Goal: Navigation & Orientation: Find specific page/section

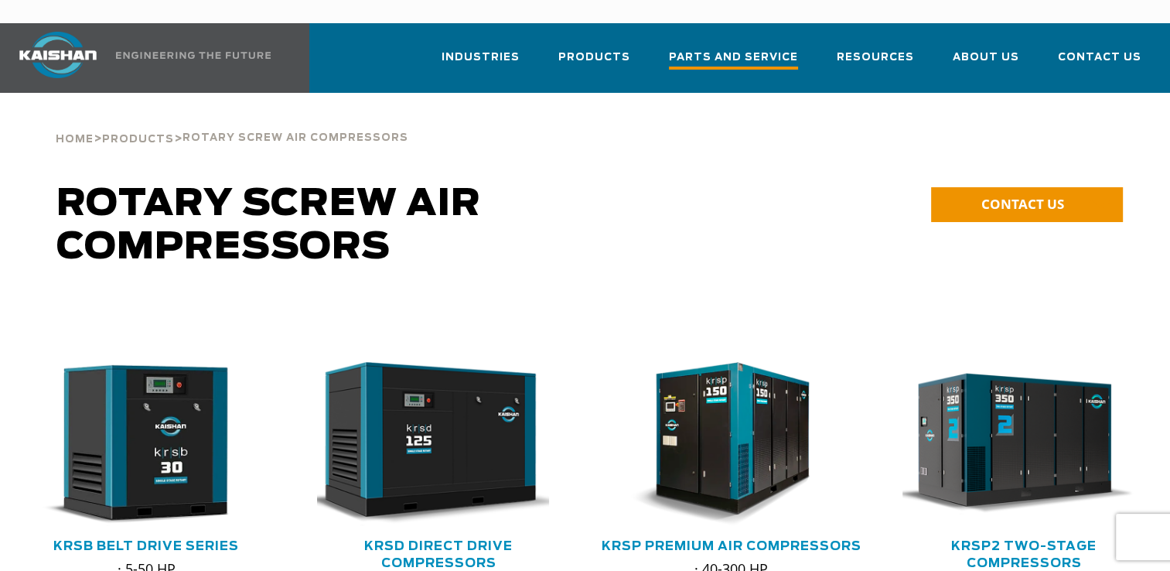
click at [760, 49] on span "Parts and Service" at bounding box center [733, 59] width 129 height 21
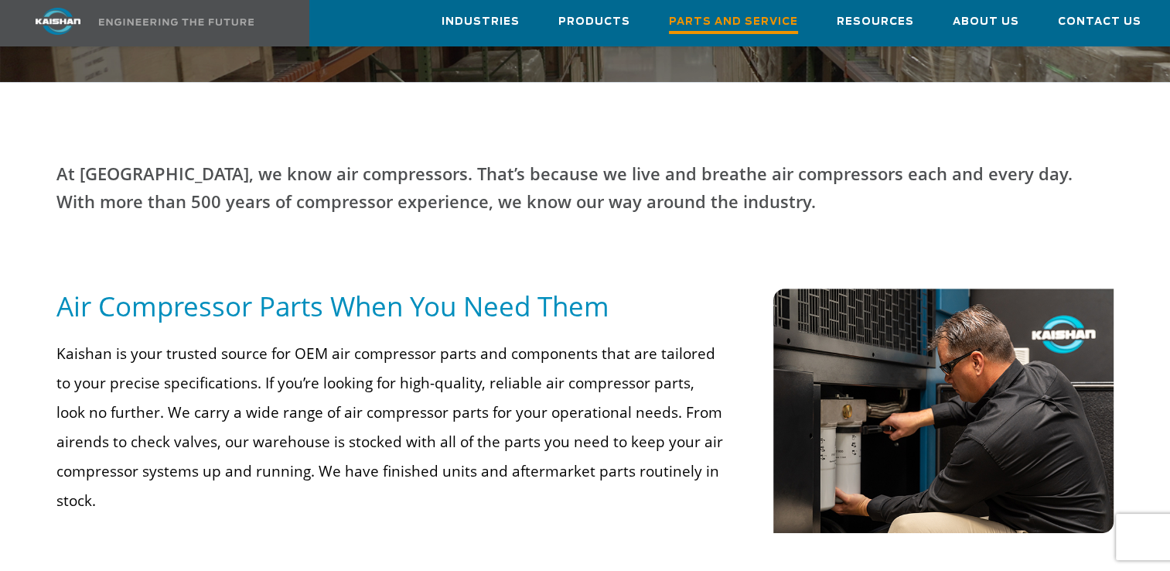
scroll to position [464, 0]
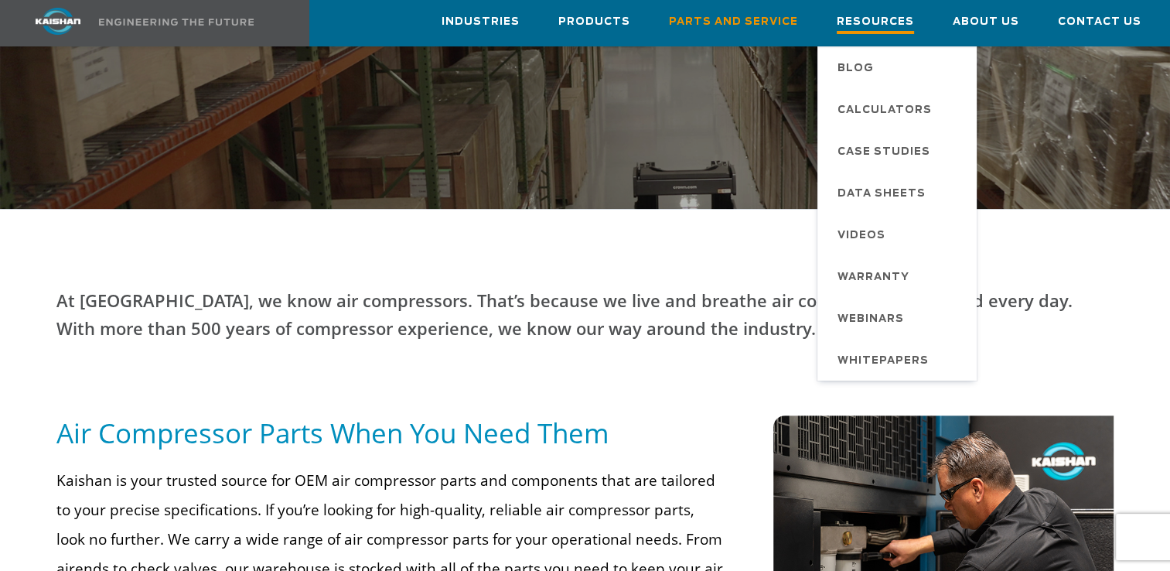
click at [873, 16] on span "Resources" at bounding box center [875, 23] width 77 height 21
